Goal: Check status: Check status

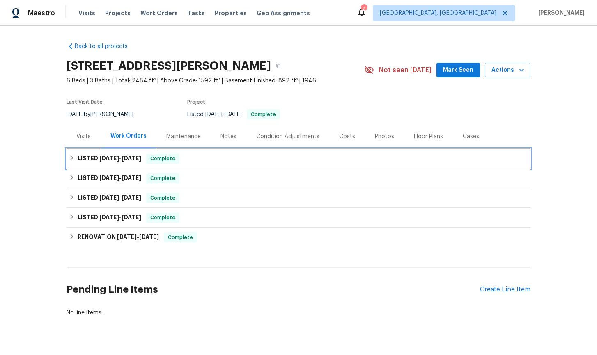
click at [73, 161] on div "LISTED 7/28/25 - 8/13/25 Complete" at bounding box center [298, 159] width 459 height 10
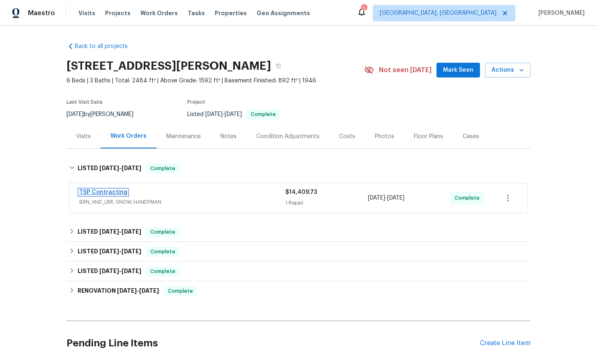
click at [104, 193] on link "TSP Contracting" at bounding box center [103, 193] width 48 height 6
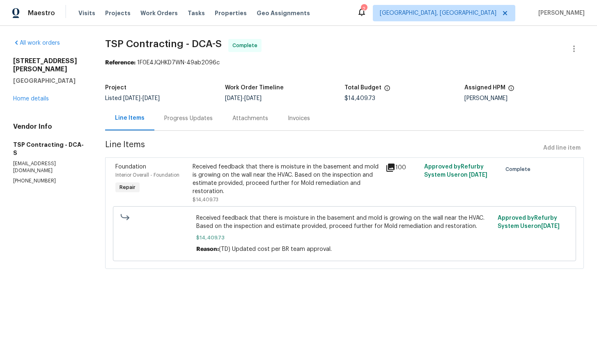
click at [184, 117] on div "Progress Updates" at bounding box center [188, 119] width 48 height 8
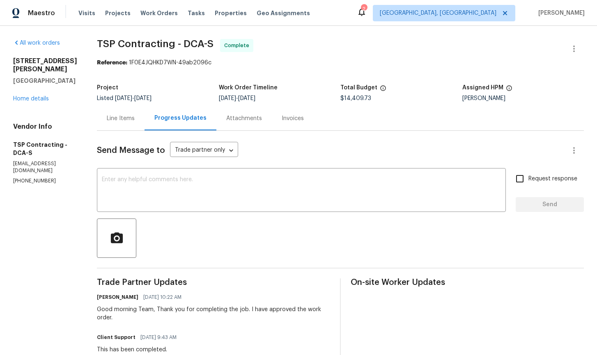
click at [113, 119] on div "Line Items" at bounding box center [121, 119] width 28 height 8
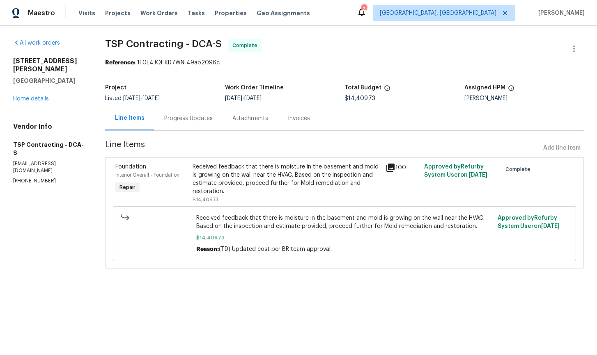
click at [388, 169] on icon at bounding box center [390, 168] width 8 height 8
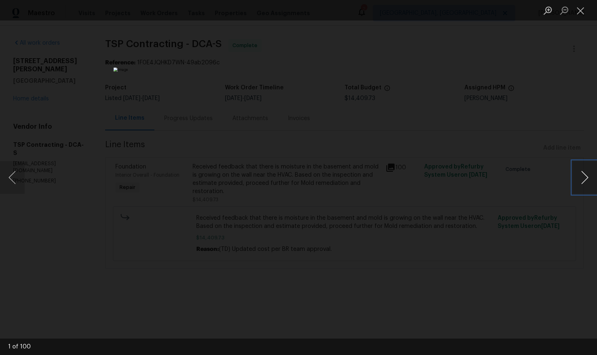
click at [581, 182] on button "Next image" at bounding box center [584, 177] width 25 height 33
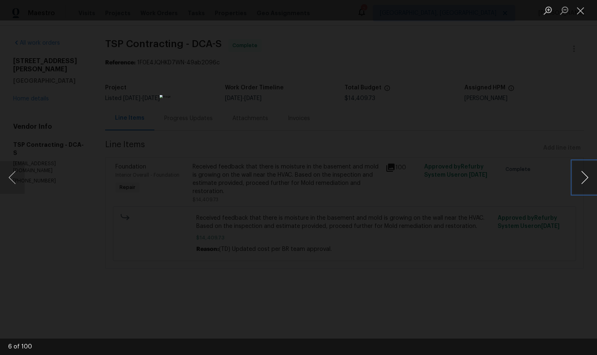
click at [581, 182] on button "Next image" at bounding box center [584, 177] width 25 height 33
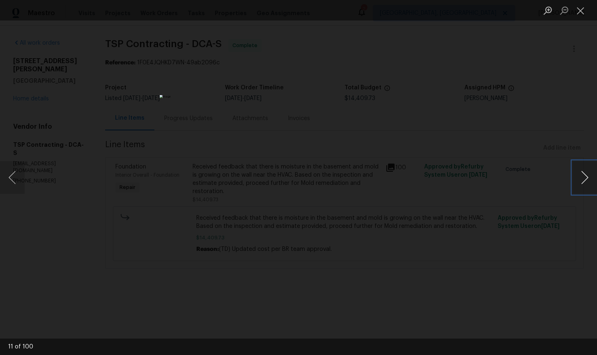
click at [581, 182] on button "Next image" at bounding box center [584, 177] width 25 height 33
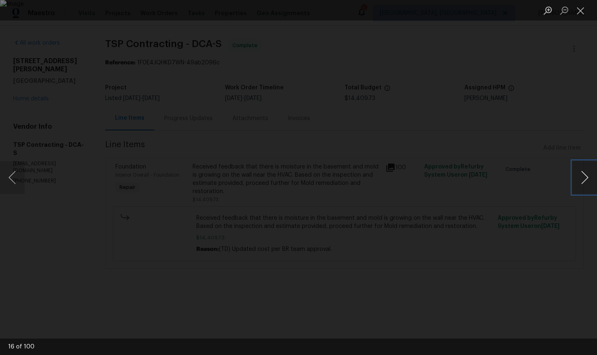
click at [581, 182] on button "Next image" at bounding box center [584, 177] width 25 height 33
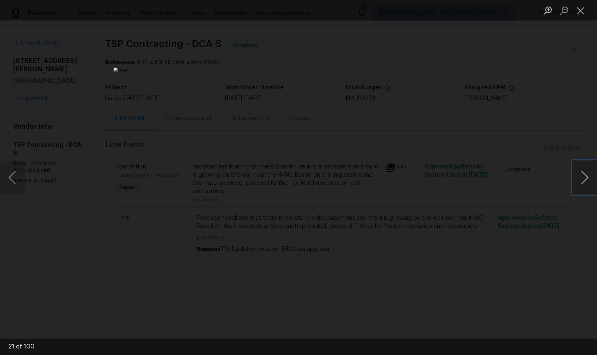
click at [581, 182] on button "Next image" at bounding box center [584, 177] width 25 height 33
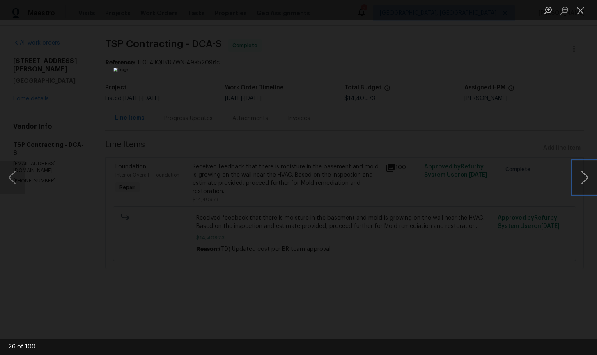
click at [581, 182] on button "Next image" at bounding box center [584, 177] width 25 height 33
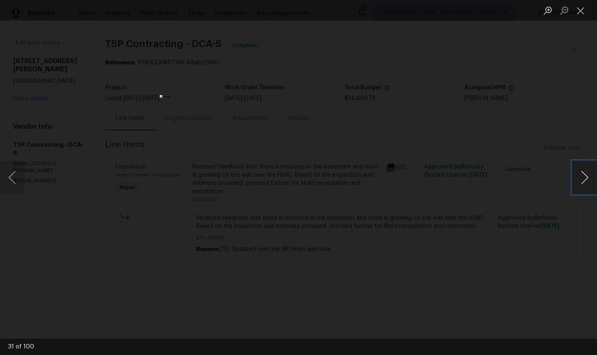
click at [581, 182] on button "Next image" at bounding box center [584, 177] width 25 height 33
click at [550, 111] on div "Lightbox" at bounding box center [298, 177] width 597 height 355
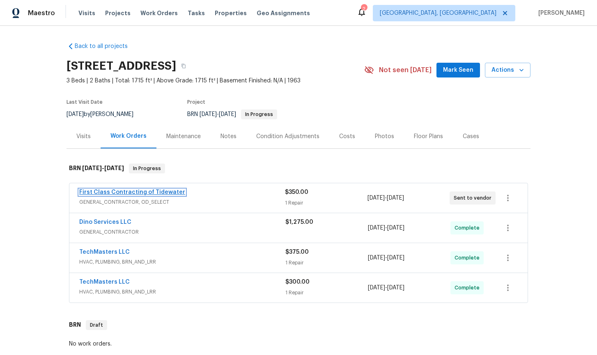
click at [135, 193] on link "First Class Contracting of Tidewater" at bounding box center [132, 193] width 106 height 6
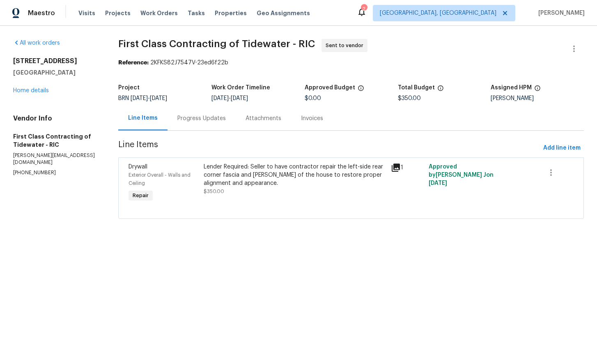
click at [203, 120] on div "Progress Updates" at bounding box center [201, 119] width 48 height 8
